Goal: Task Accomplishment & Management: Manage account settings

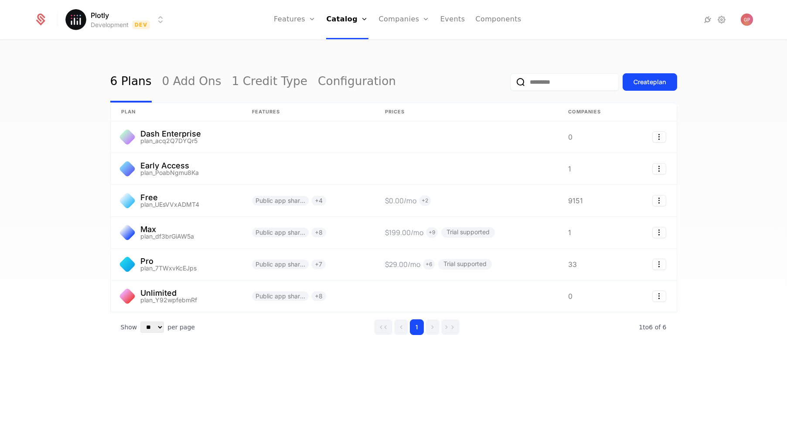
click at [141, 22] on html "Plotly Development Dev Features Features Flags Catalog Plans Add Ons Credits Co…" at bounding box center [393, 212] width 787 height 424
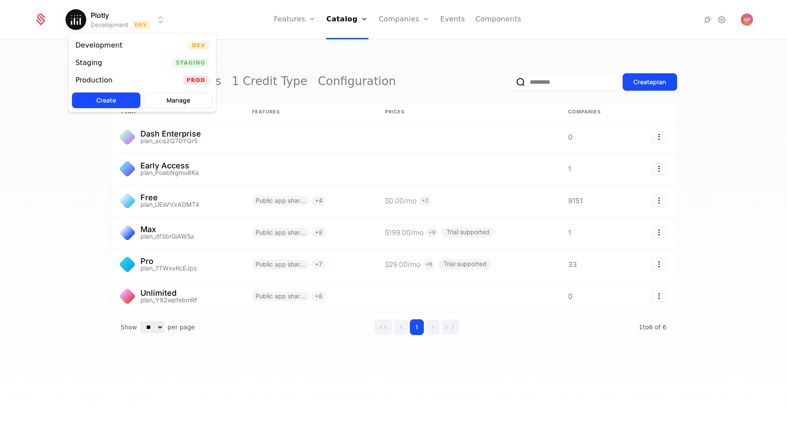
click at [141, 22] on html "Plotly Development Dev Features Features Flags Catalog Plans Add Ons Credits Co…" at bounding box center [393, 212] width 787 height 424
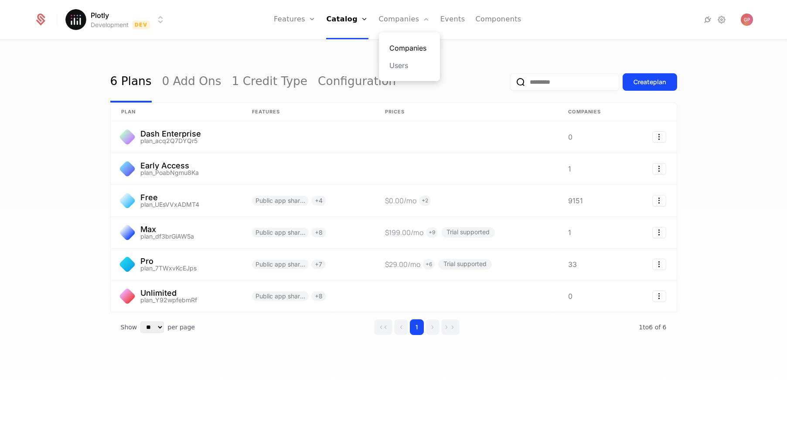
click at [404, 46] on link "Companies" at bounding box center [409, 48] width 40 height 10
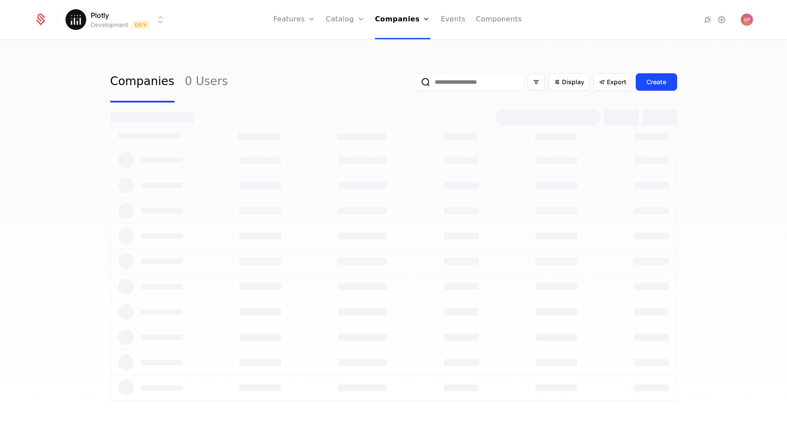
click at [456, 85] on input "email" at bounding box center [469, 81] width 109 height 17
type input "*******"
click at [415, 84] on button "submit" at bounding box center [415, 84] width 0 height 0
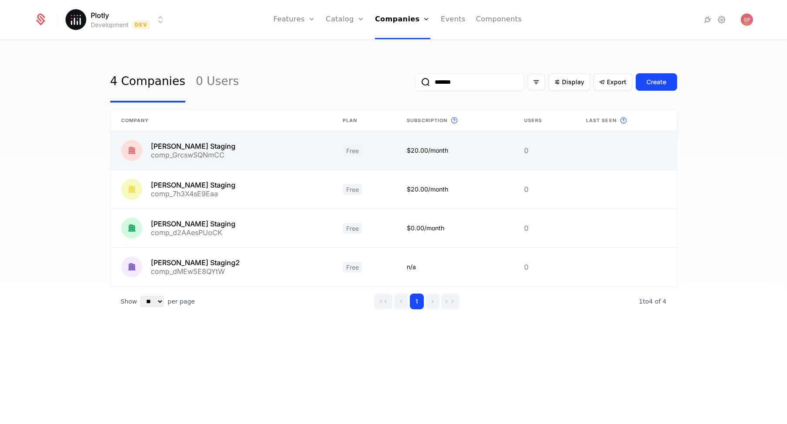
click at [256, 158] on link at bounding box center [221, 150] width 221 height 38
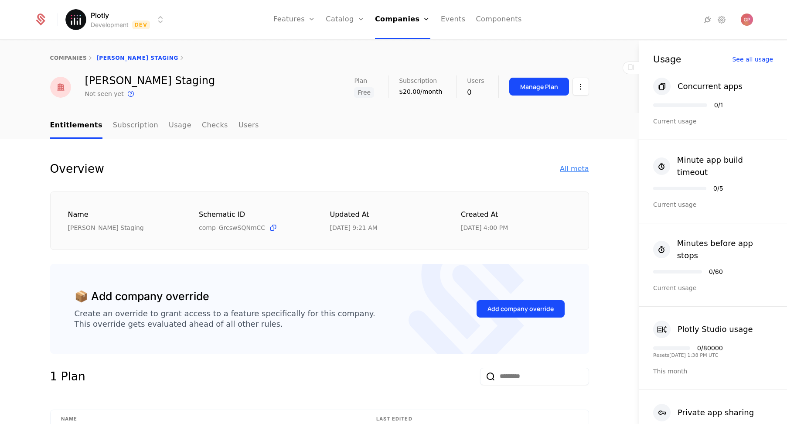
click at [576, 168] on div "All meta" at bounding box center [574, 168] width 29 height 10
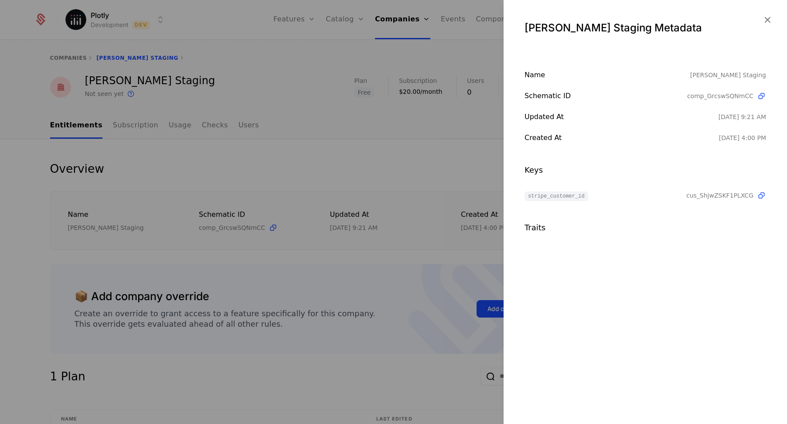
click at [429, 189] on div at bounding box center [393, 212] width 787 height 424
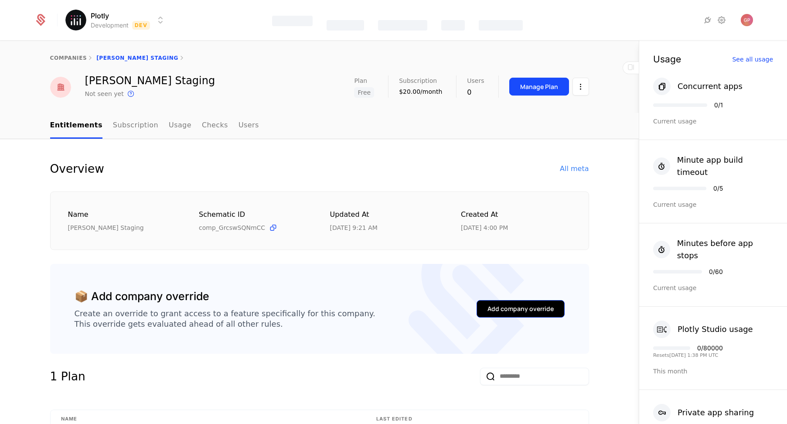
click at [500, 312] on div "Add company override" at bounding box center [520, 308] width 66 height 9
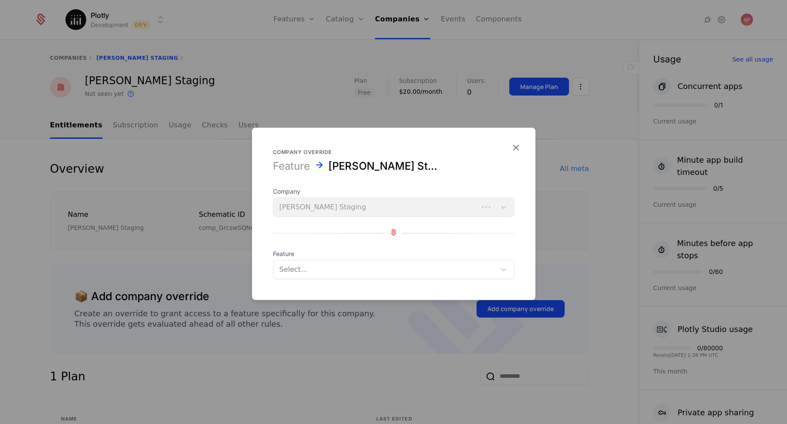
click at [324, 267] on div at bounding box center [384, 269] width 210 height 12
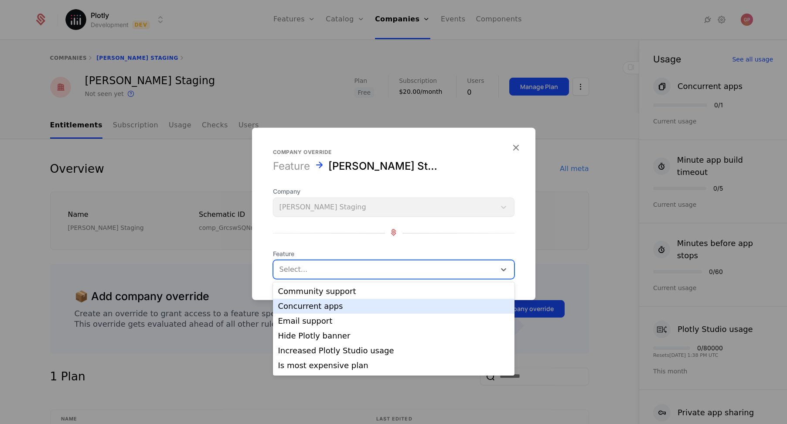
click at [327, 305] on div "Concurrent apps" at bounding box center [393, 306] width 231 height 8
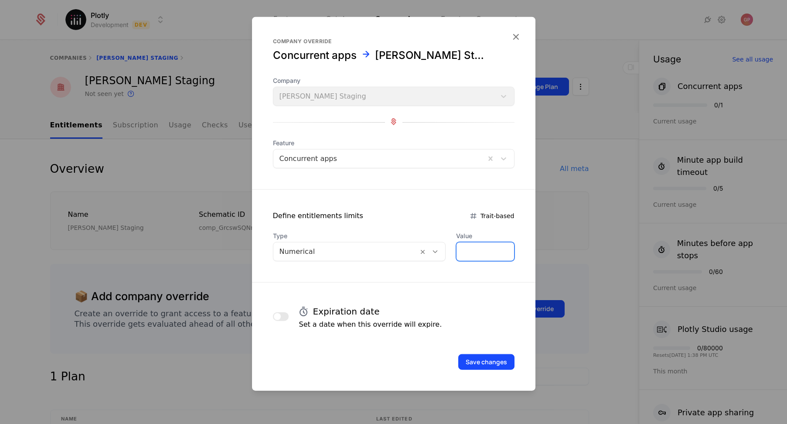
drag, startPoint x: 478, startPoint y: 251, endPoint x: 431, endPoint y: 251, distance: 46.2
click at [431, 251] on div "Type Numerical Value *" at bounding box center [393, 246] width 241 height 30
type input "*"
click at [482, 365] on button "Save changes" at bounding box center [486, 362] width 56 height 16
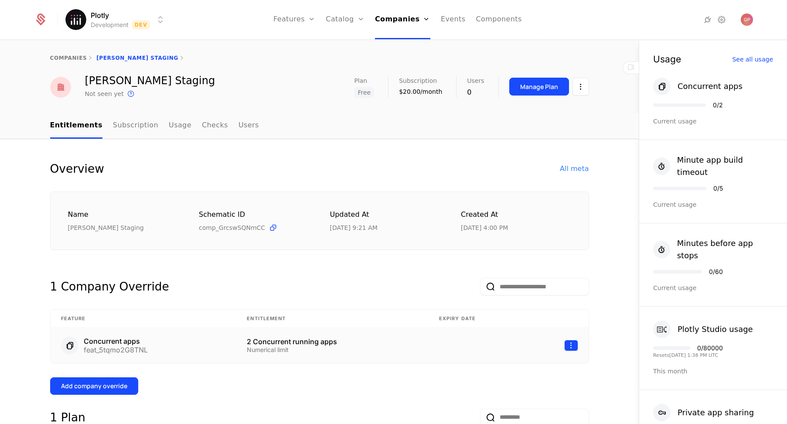
click at [570, 347] on html "Plotly Development Dev Features Features Flags Catalog Plans Add Ons Credits Co…" at bounding box center [393, 212] width 787 height 424
click at [533, 363] on div "Delete" at bounding box center [531, 367] width 66 height 12
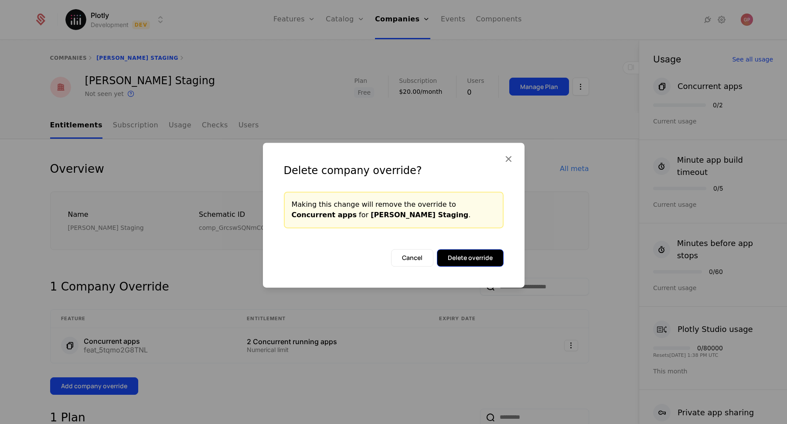
click at [485, 264] on button "Delete override" at bounding box center [470, 257] width 67 height 17
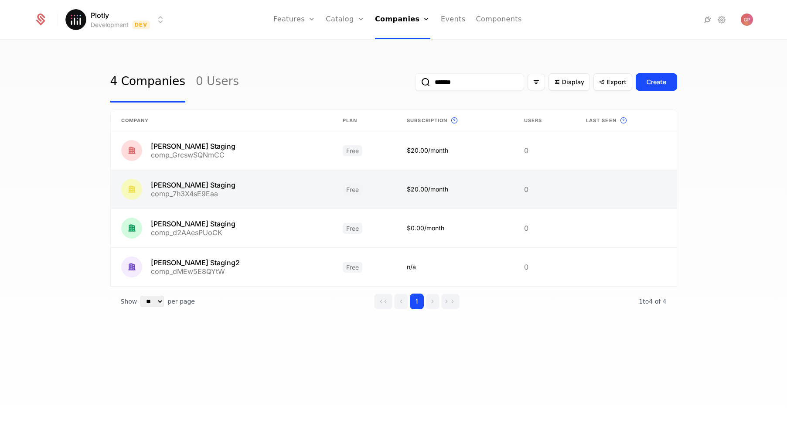
click at [215, 185] on link at bounding box center [221, 189] width 221 height 38
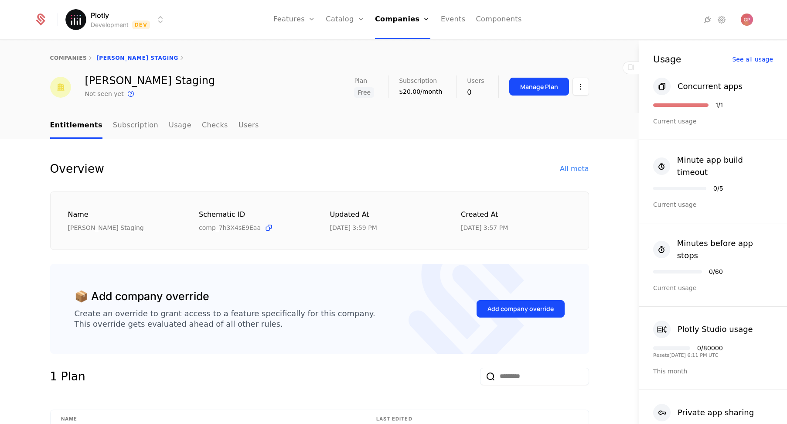
click at [522, 320] on div "Add company override" at bounding box center [520, 308] width 88 height 41
click at [523, 307] on div "Add company override" at bounding box center [520, 308] width 66 height 9
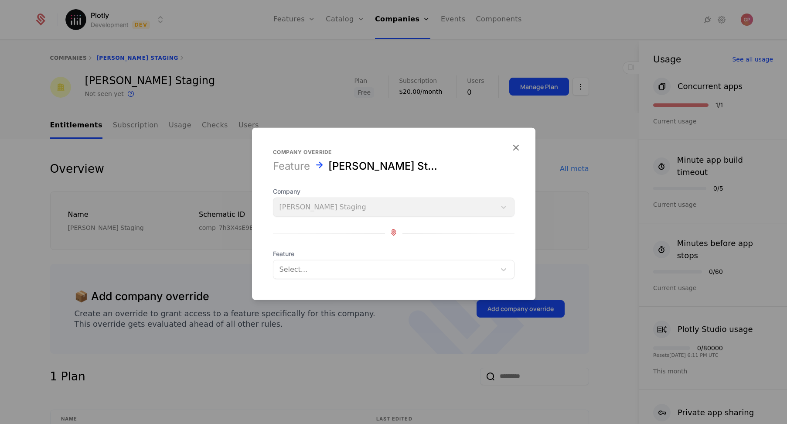
click at [370, 211] on div "Company [PERSON_NAME] Staging" at bounding box center [393, 202] width 241 height 30
click at [407, 281] on form "Company override Feature [PERSON_NAME] Staging Company [PERSON_NAME] Staging Fe…" at bounding box center [393, 214] width 283 height 172
click at [407, 270] on div at bounding box center [384, 269] width 210 height 12
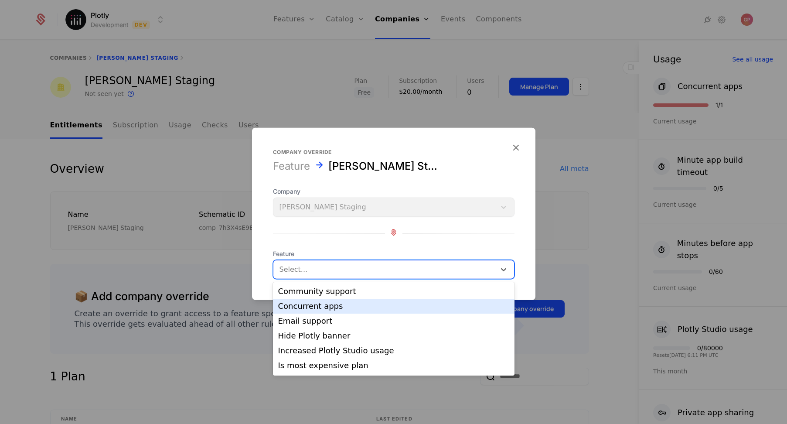
click at [378, 308] on div "Concurrent apps" at bounding box center [393, 306] width 231 height 8
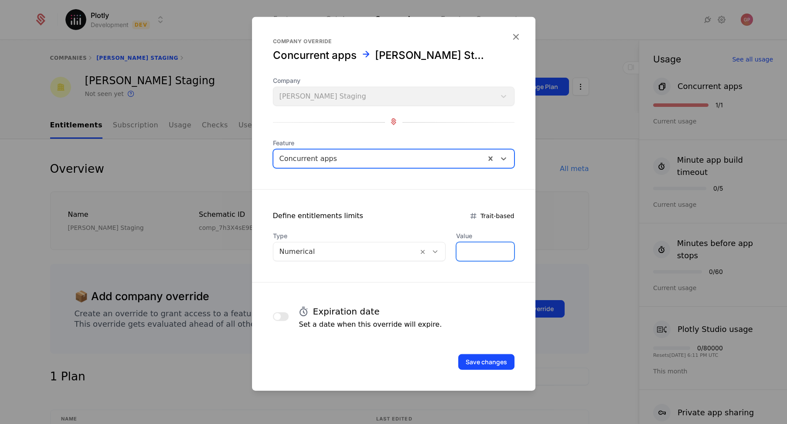
click at [428, 246] on div "Type Numerical Value *" at bounding box center [393, 246] width 241 height 30
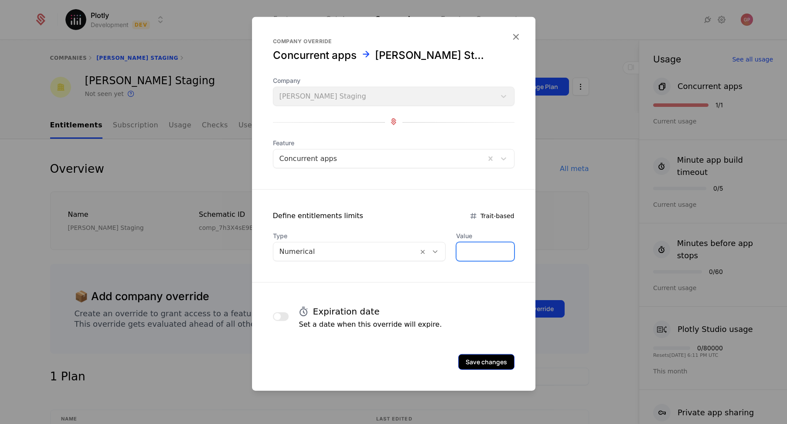
type input "*"
click at [488, 366] on button "Save changes" at bounding box center [486, 362] width 56 height 16
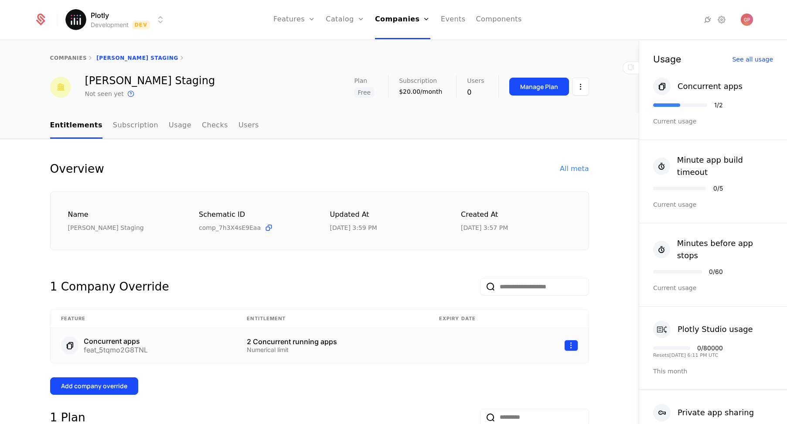
click at [564, 343] on html "Plotly Development Dev Features Features Flags Catalog Plans Add Ons Credits Co…" at bounding box center [393, 212] width 787 height 424
click at [534, 370] on div "Delete" at bounding box center [531, 367] width 66 height 12
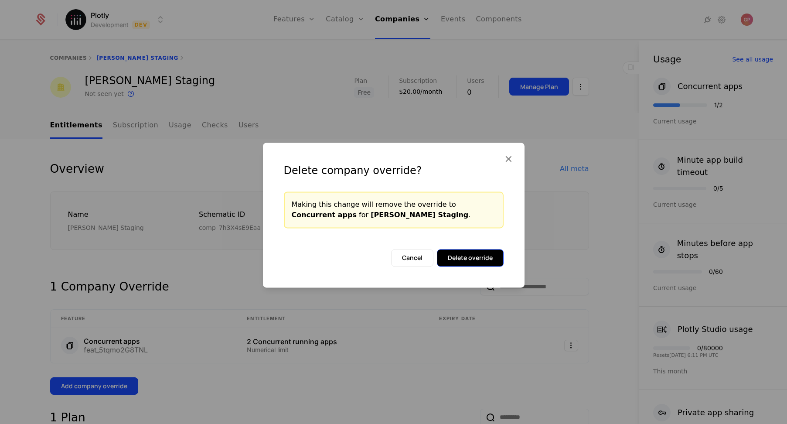
click at [483, 263] on button "Delete override" at bounding box center [470, 257] width 67 height 17
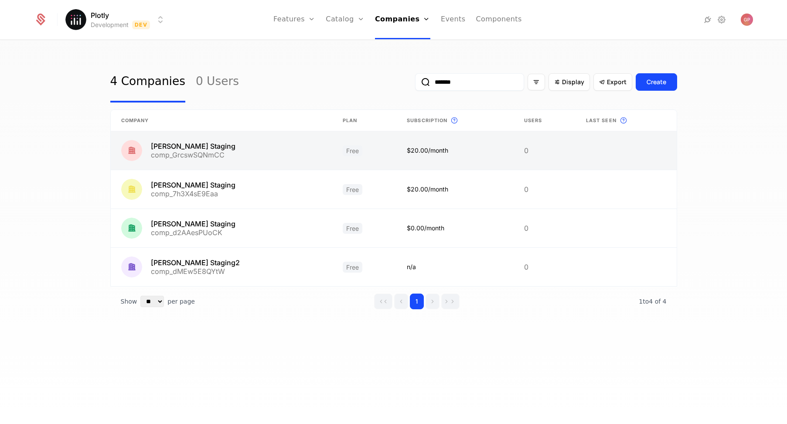
click at [234, 157] on link at bounding box center [221, 150] width 221 height 38
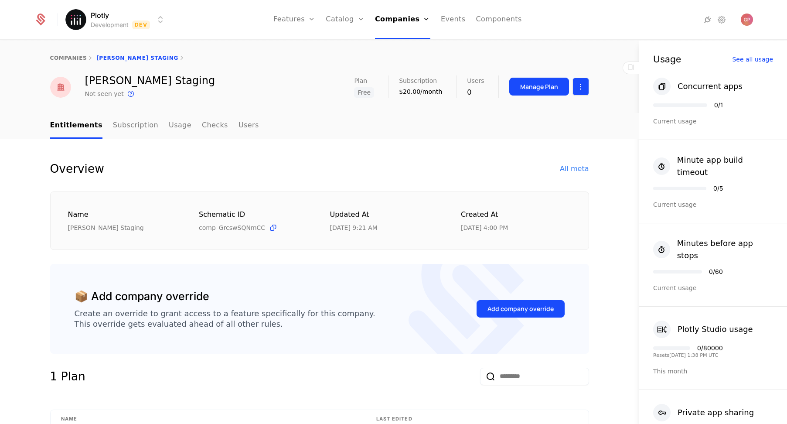
click at [583, 91] on html "Plotly Development Dev Features Features Flags Catalog Plans Add Ons Credits Co…" at bounding box center [393, 212] width 787 height 424
click at [557, 135] on div "Delete company" at bounding box center [541, 131] width 64 height 12
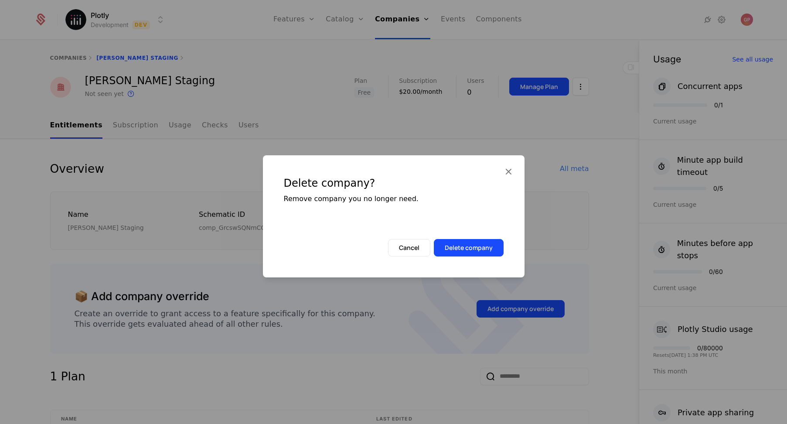
click at [214, 80] on div at bounding box center [393, 212] width 787 height 424
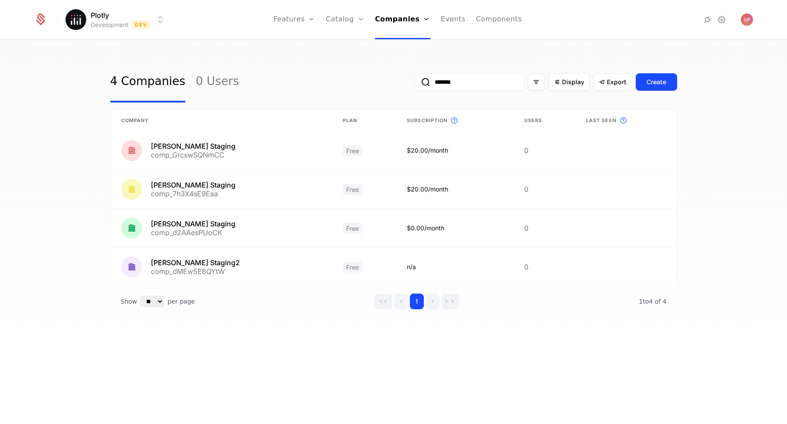
click at [75, 102] on div "4 Companies 0 Users ******* Display Export Create Company Plan Subscription Thi…" at bounding box center [393, 235] width 787 height 388
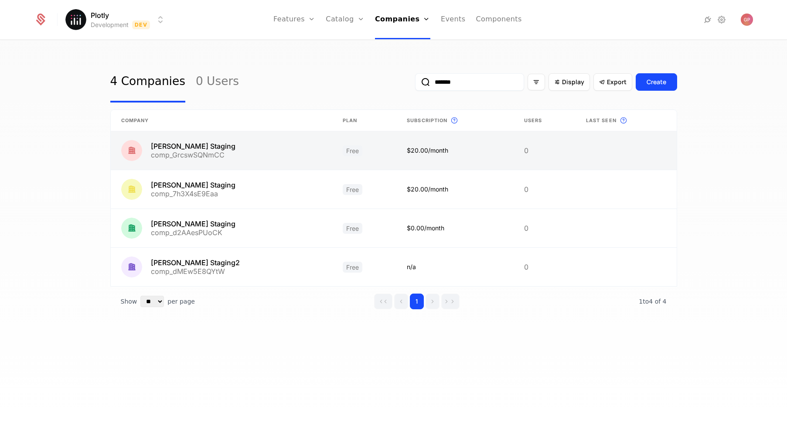
click at [243, 152] on link at bounding box center [221, 150] width 221 height 38
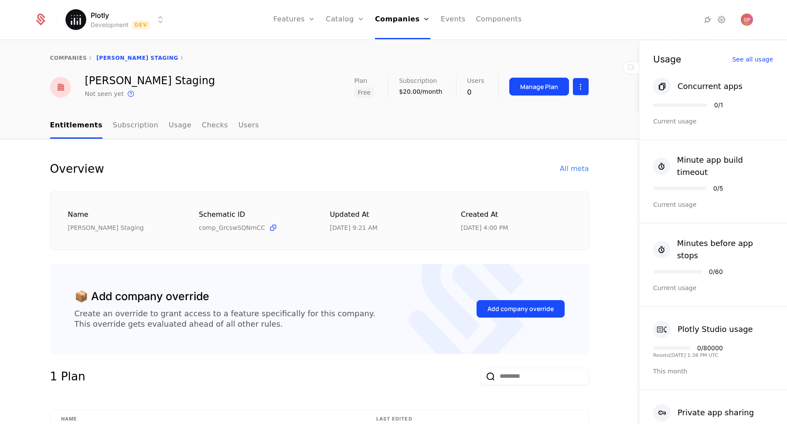
click at [576, 93] on html "Plotly Development Dev Features Features Flags Catalog Plans Add Ons Credits Co…" at bounding box center [393, 212] width 787 height 424
click at [538, 134] on div "Delete company" at bounding box center [541, 131] width 64 height 12
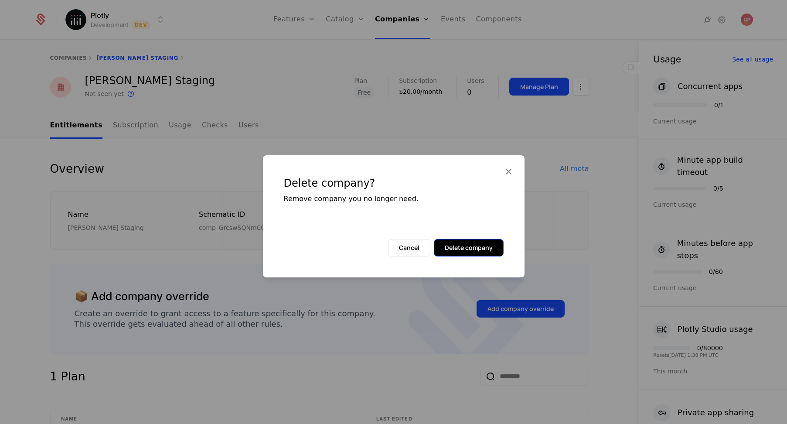
click at [469, 252] on button "Delete company" at bounding box center [469, 247] width 70 height 17
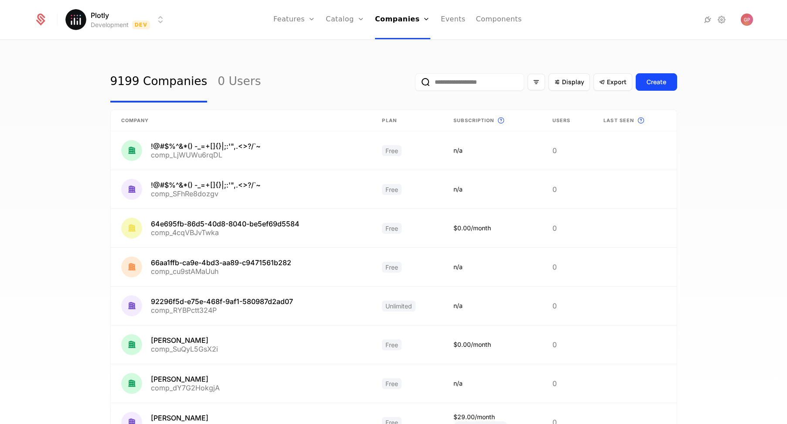
click at [451, 82] on input "email" at bounding box center [469, 81] width 109 height 17
type input "*******"
click at [415, 84] on button "submit" at bounding box center [415, 84] width 0 height 0
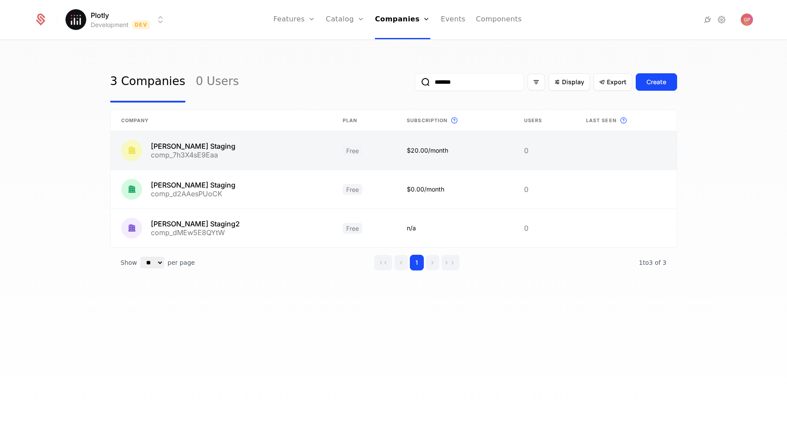
click at [590, 147] on link at bounding box center [625, 150] width 101 height 38
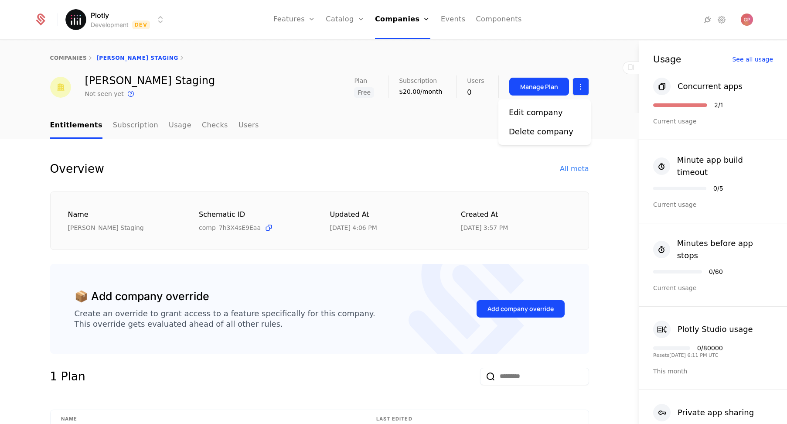
click at [574, 88] on html "Plotly Development Dev Features Features Flags Catalog Plans Add Ons Credits Co…" at bounding box center [393, 212] width 787 height 424
click at [556, 128] on div "Delete company" at bounding box center [541, 131] width 64 height 12
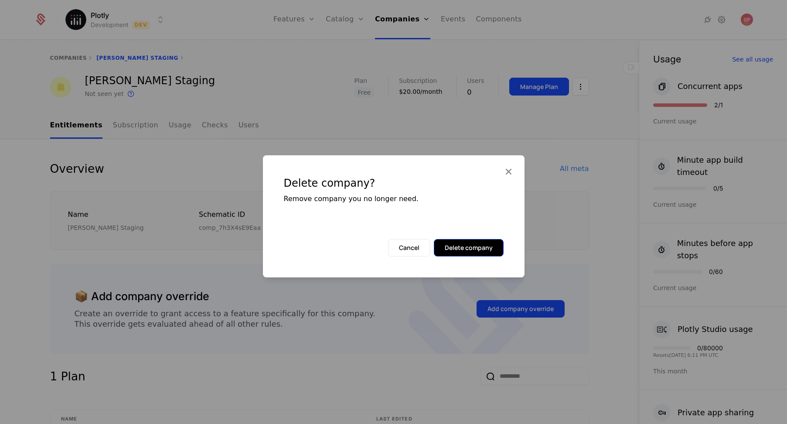
click at [475, 244] on button "Delete company" at bounding box center [469, 247] width 70 height 17
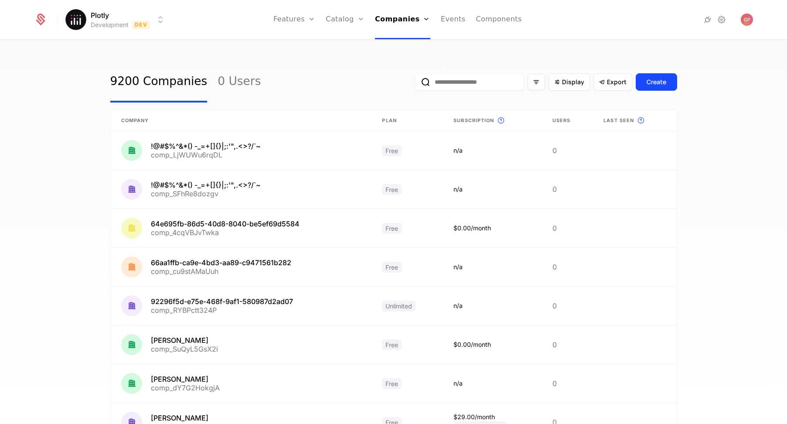
click at [400, 44] on div "9200 Companies 0 Users Display Export Create Company Plan Subscription This is …" at bounding box center [393, 235] width 787 height 388
click at [477, 80] on input "email" at bounding box center [469, 81] width 109 height 17
type input "*******"
click at [415, 84] on button "submit" at bounding box center [415, 84] width 0 height 0
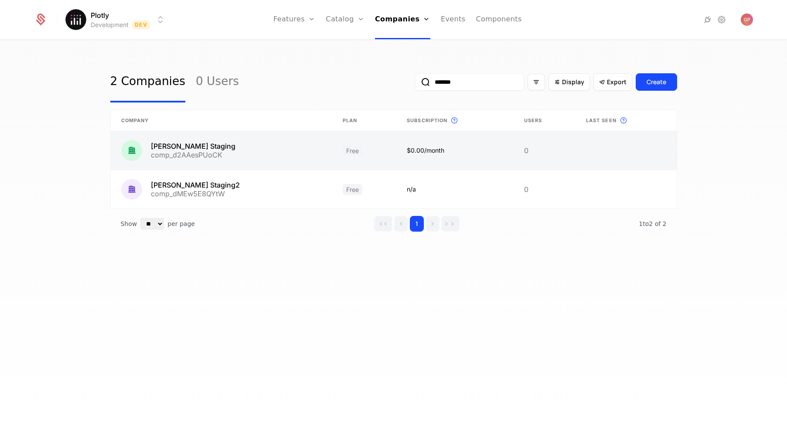
click at [645, 145] on link at bounding box center [625, 150] width 101 height 38
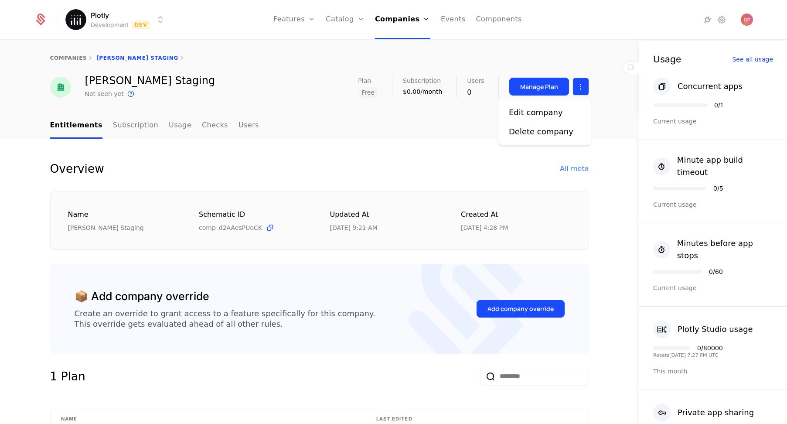
click at [582, 79] on html "Plotly Development Dev Features Features Flags Catalog Plans Add Ons Credits Co…" at bounding box center [393, 212] width 787 height 424
click at [547, 129] on div "Delete company" at bounding box center [541, 131] width 64 height 12
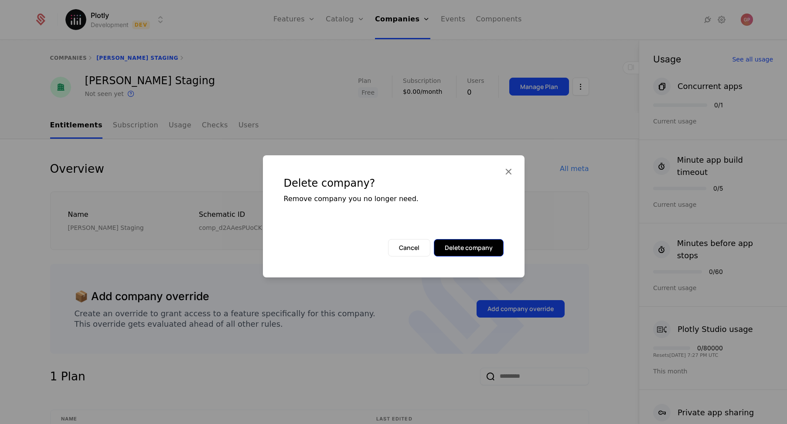
click at [471, 244] on button "Delete company" at bounding box center [469, 247] width 70 height 17
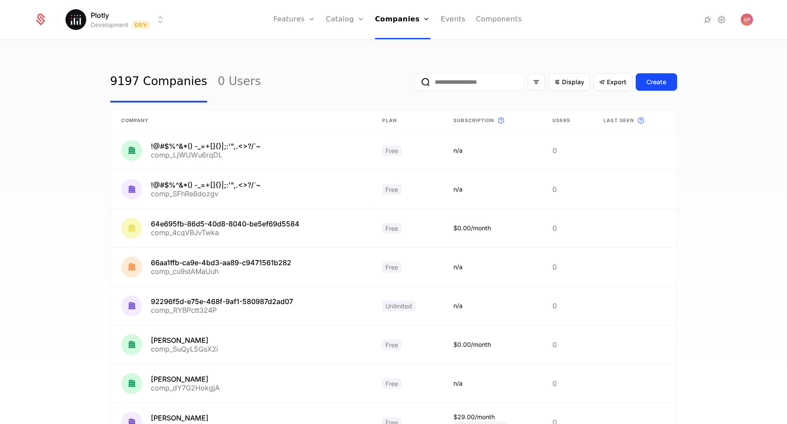
click at [450, 81] on input "email" at bounding box center [469, 81] width 109 height 17
type input "*******"
click at [415, 84] on button "submit" at bounding box center [415, 84] width 0 height 0
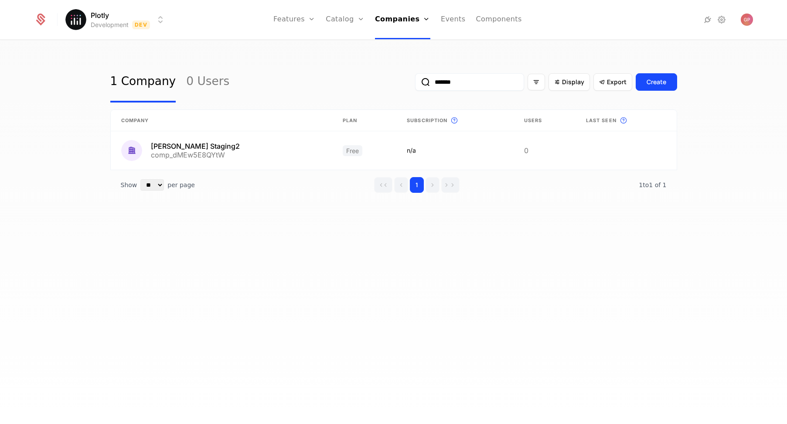
click at [362, 220] on div "1 Company 0 Users ******* Display Export Create Company Plan Subscription This …" at bounding box center [393, 235] width 787 height 388
click at [154, 25] on html "Plotly Development Dev Features Features Flags Catalog Plans Add Ons Credits Co…" at bounding box center [393, 212] width 787 height 424
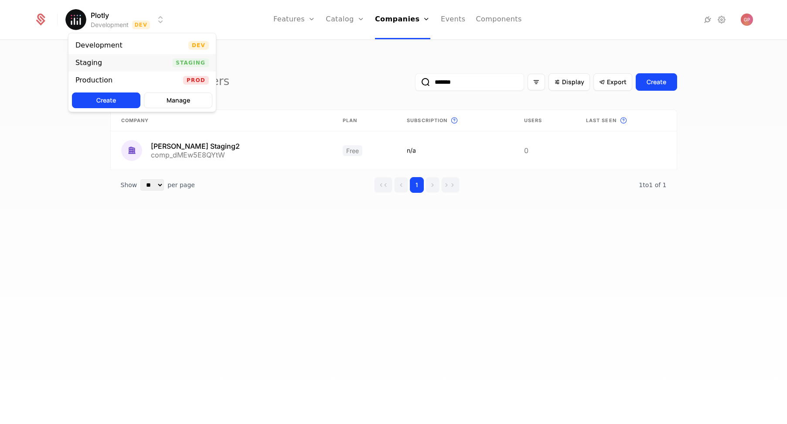
click at [154, 67] on div "Staging Staging" at bounding box center [141, 62] width 147 height 17
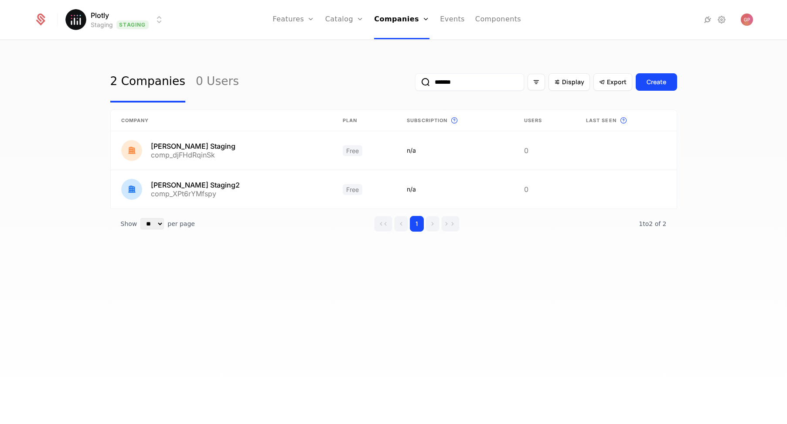
click at [452, 89] on input "*******" at bounding box center [469, 81] width 109 height 17
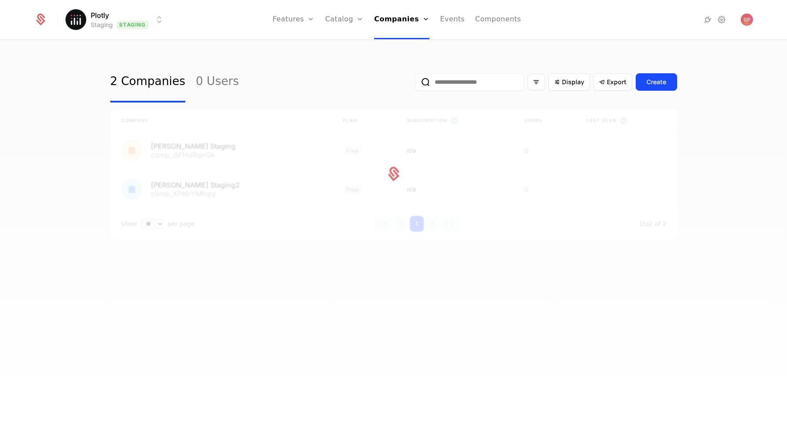
click at [558, 288] on div "2 Companies 0 Users Display Export Create Company Plan Subscription This is the…" at bounding box center [393, 235] width 787 height 388
